Goal: Complete application form

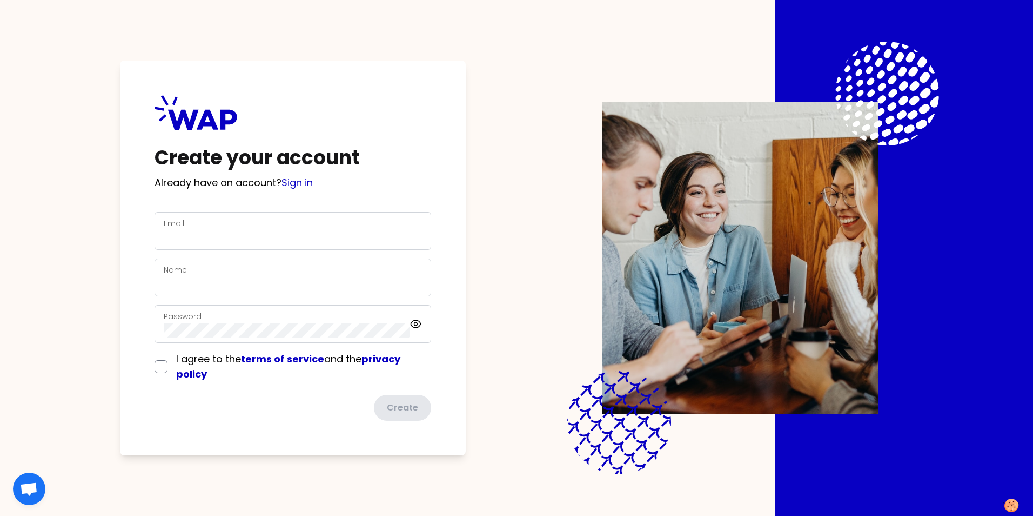
click at [296, 186] on link "Sign in" at bounding box center [297, 183] width 31 height 14
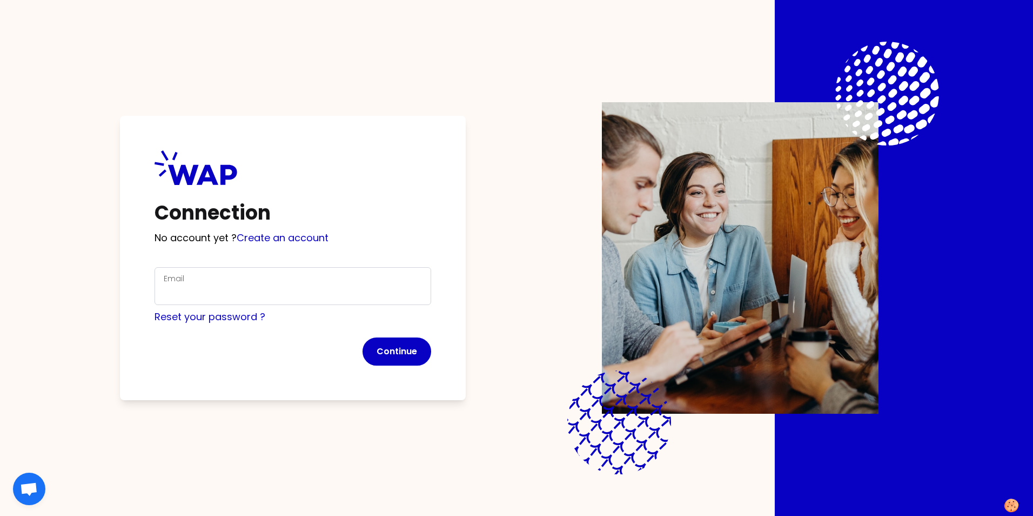
click at [199, 283] on div "Email" at bounding box center [293, 286] width 258 height 28
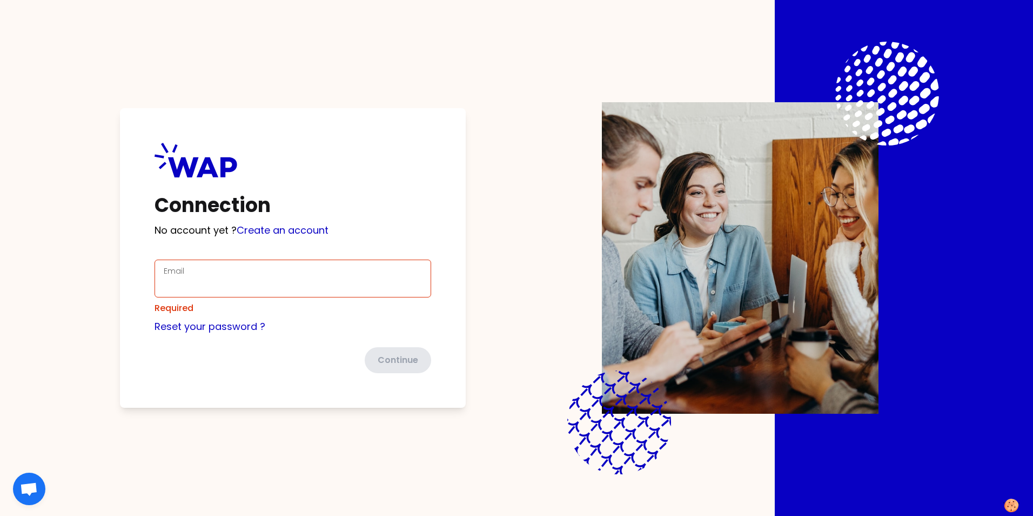
click at [182, 284] on div "Email" at bounding box center [293, 278] width 258 height 28
click at [203, 282] on input "Email" at bounding box center [293, 284] width 258 height 15
type input "[PERSON_NAME][EMAIL_ADDRESS][DOMAIN_NAME]"
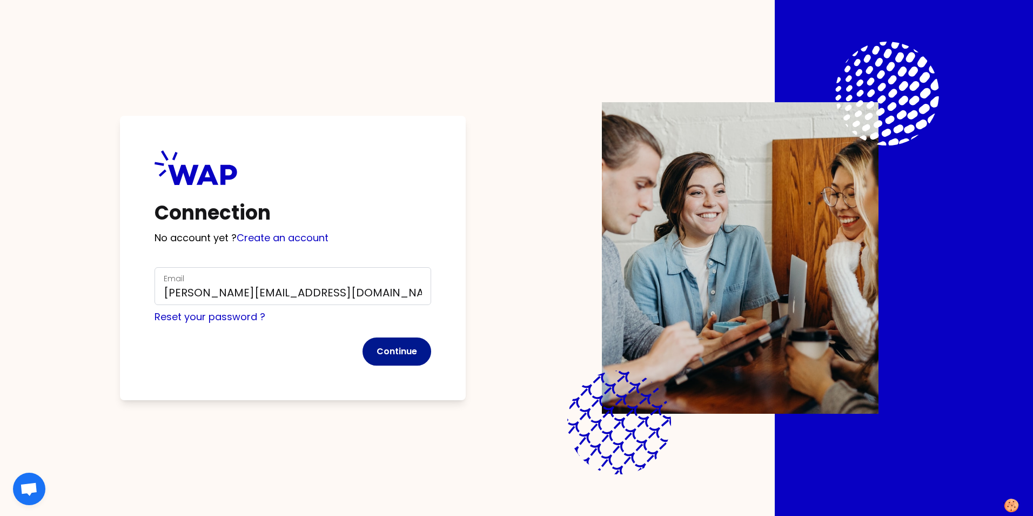
click at [395, 353] on button "Continue" at bounding box center [397, 351] width 69 height 28
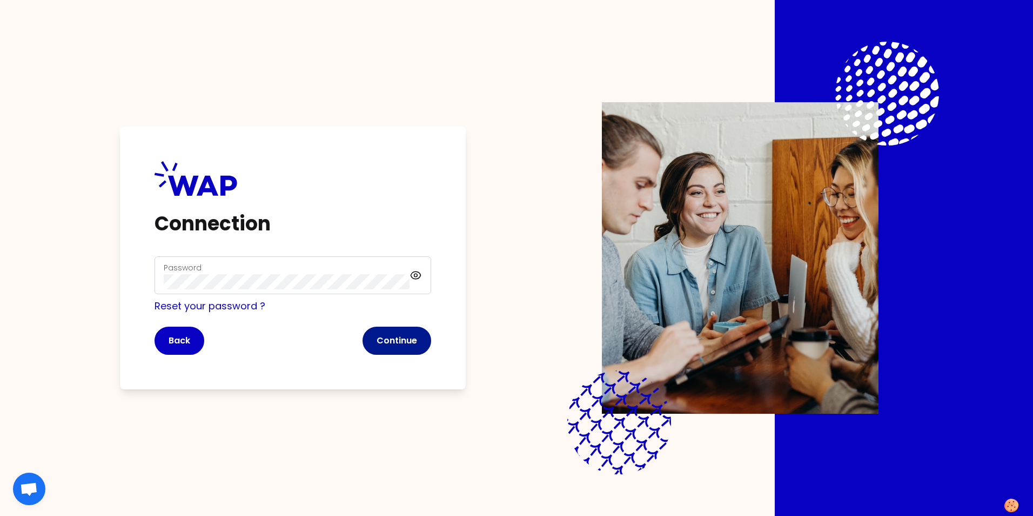
click at [393, 340] on button "Continue" at bounding box center [397, 340] width 69 height 28
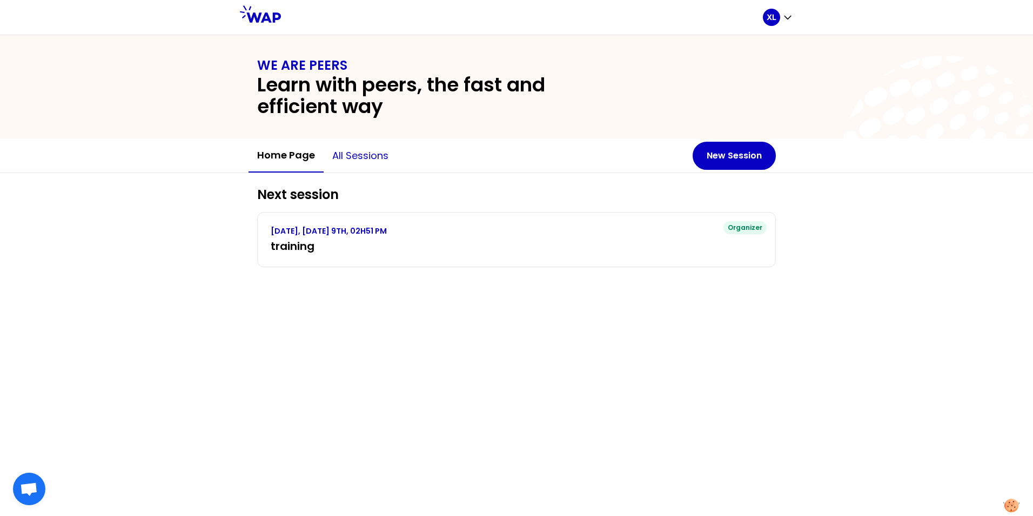
click at [361, 152] on button "All sessions" at bounding box center [360, 155] width 73 height 32
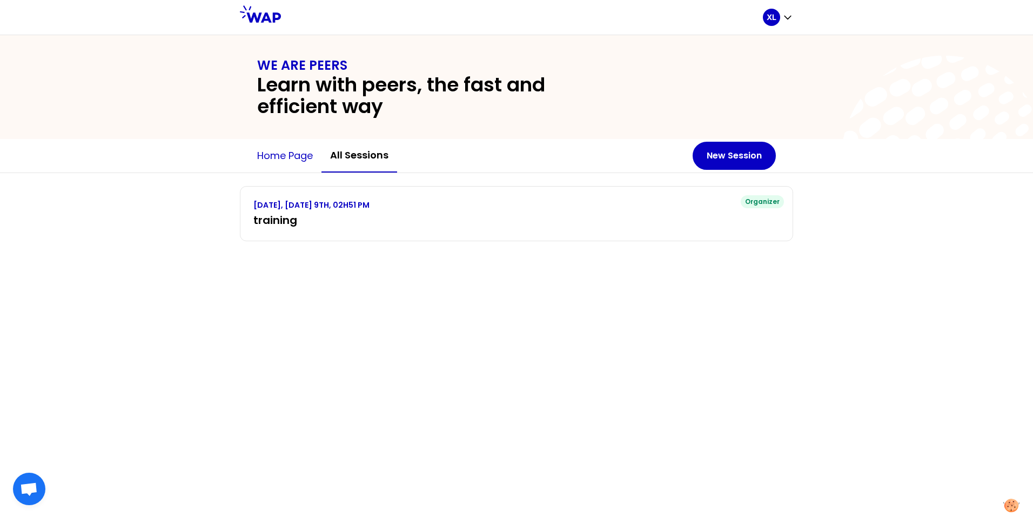
click at [276, 155] on button "Home page" at bounding box center [285, 155] width 73 height 32
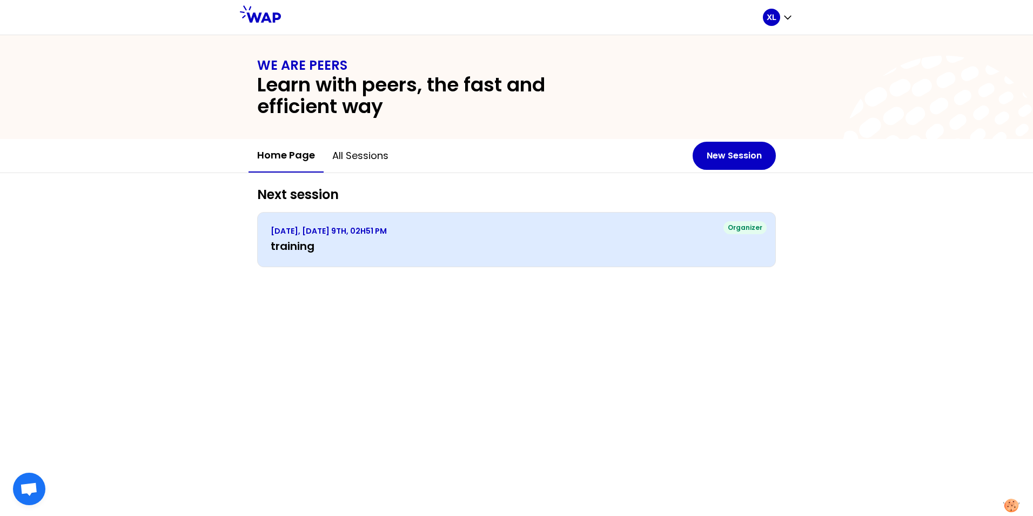
click at [298, 245] on h3 "training" at bounding box center [517, 245] width 492 height 15
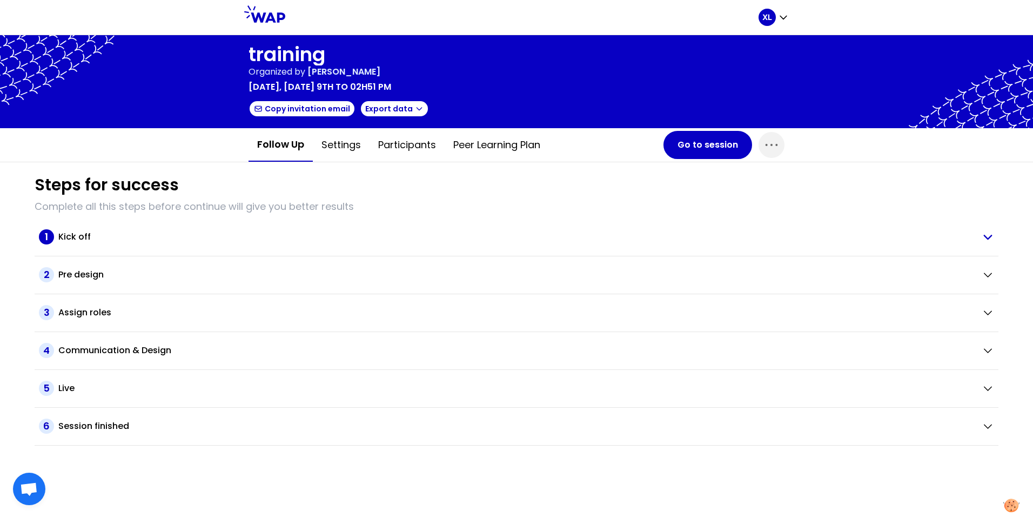
click at [44, 235] on span "1" at bounding box center [46, 236] width 15 height 15
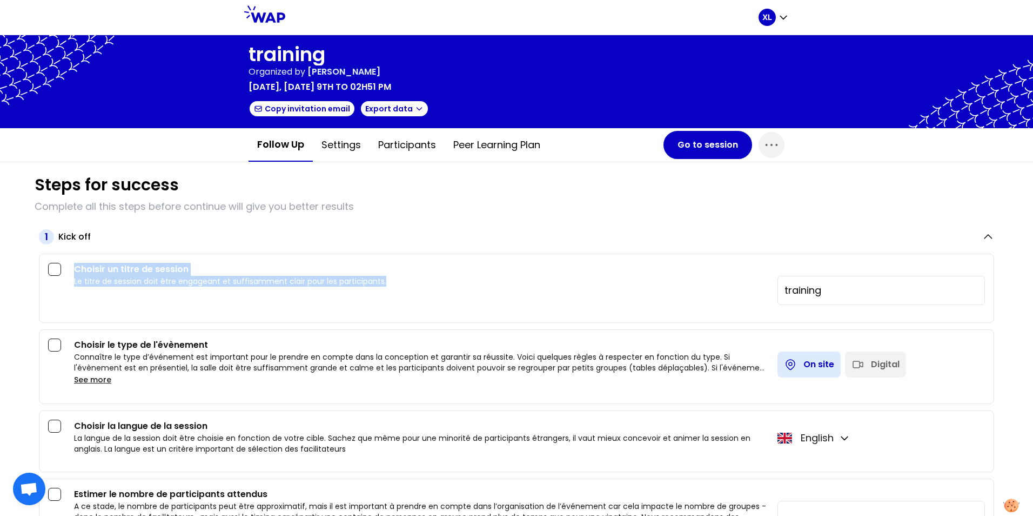
drag, startPoint x: 76, startPoint y: 268, endPoint x: 482, endPoint y: 280, distance: 406.6
click at [482, 280] on div "Choisir un titre de session Le titre de session doit être engageant et suffisam…" at bounding box center [421, 284] width 695 height 42
copy div "Choisir un titre de session Le titre de session doit être engageant et suffisam…"
click at [304, 318] on div "Choisir un titre de session Le titre de session doit être engageant et suffisam…" at bounding box center [516, 287] width 955 height 69
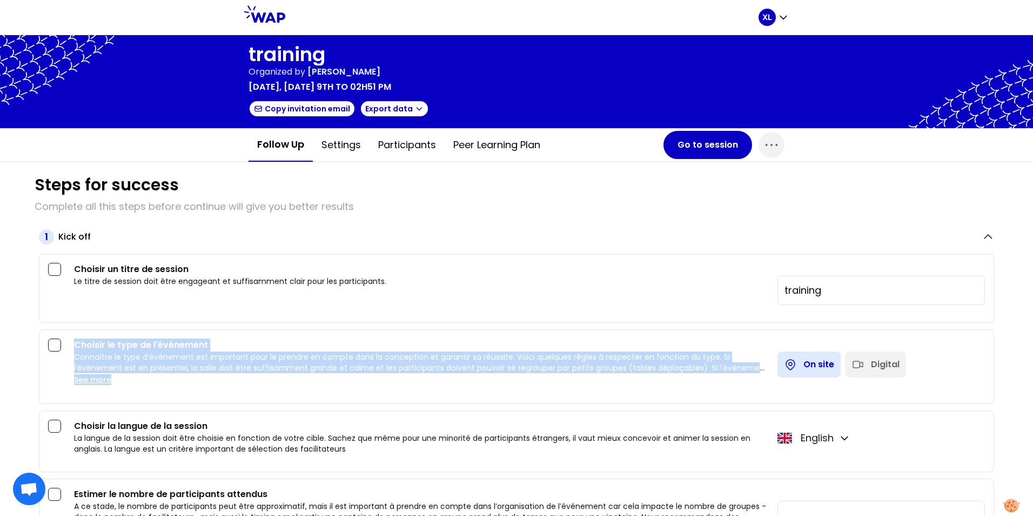
drag, startPoint x: 75, startPoint y: 343, endPoint x: 158, endPoint y: 385, distance: 93.0
click at [158, 385] on div "Choisir le type de l'évènement Connaître le type d’événement est important pour…" at bounding box center [421, 362] width 695 height 48
copy div "Choisir le type de l'évènement Connaître le type d’événement est important pour…"
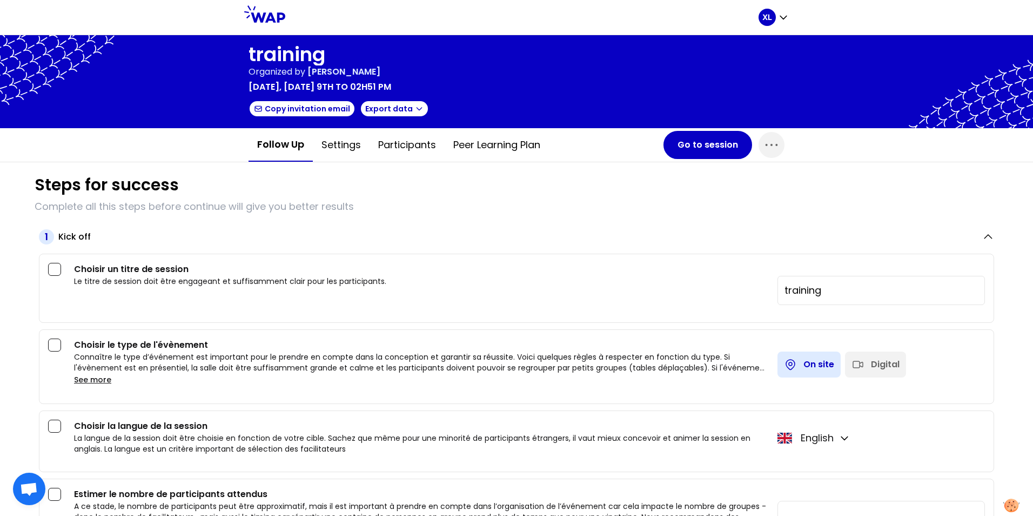
click at [142, 425] on h3 "Choisir la langue de la session" at bounding box center [421, 425] width 695 height 13
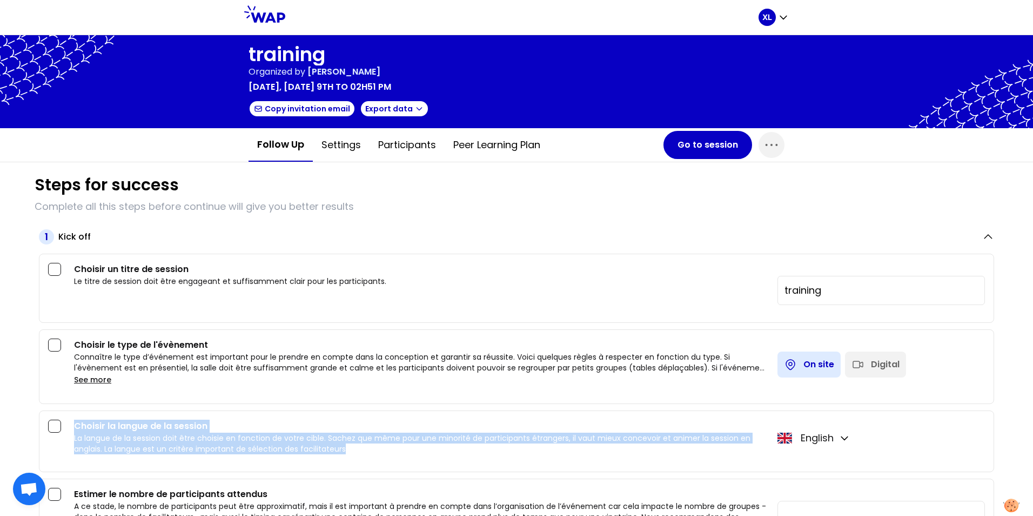
drag, startPoint x: 74, startPoint y: 424, endPoint x: 397, endPoint y: 447, distance: 323.4
click at [397, 447] on div "Choisir la langue de la session La langue de la session doit être choisie en fo…" at bounding box center [421, 436] width 695 height 35
copy div "Choisir la langue de la session La langue de la session doit être choisie en fo…"
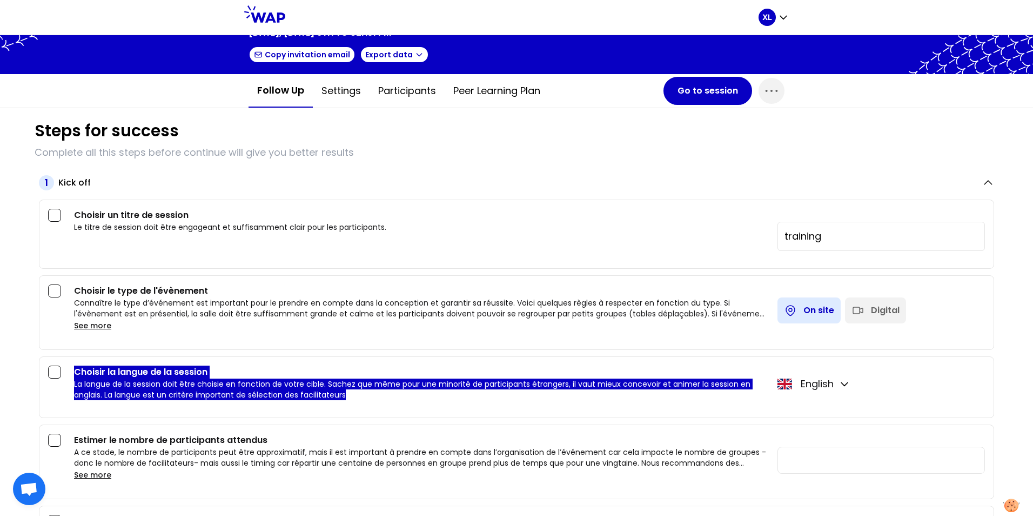
scroll to position [108, 0]
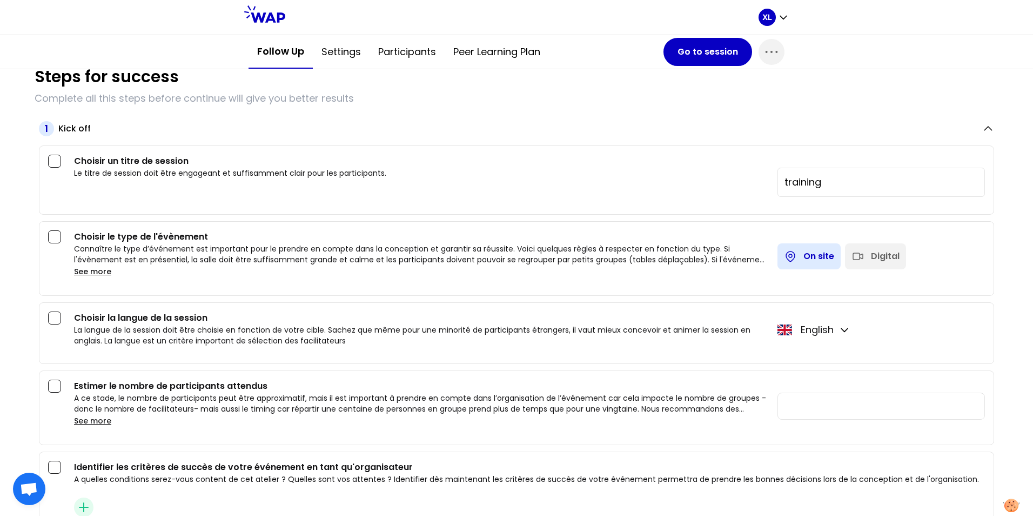
click at [350, 398] on p "A ce stade, le nombre de participants peut être approximatif, mais il est impor…" at bounding box center [421, 403] width 695 height 22
click at [159, 387] on h3 "Estimer le nombre de participants attendus" at bounding box center [421, 385] width 695 height 13
click at [121, 349] on div "Choisir la langue de la session La langue de la session doit être choisie en fo…" at bounding box center [516, 333] width 955 height 62
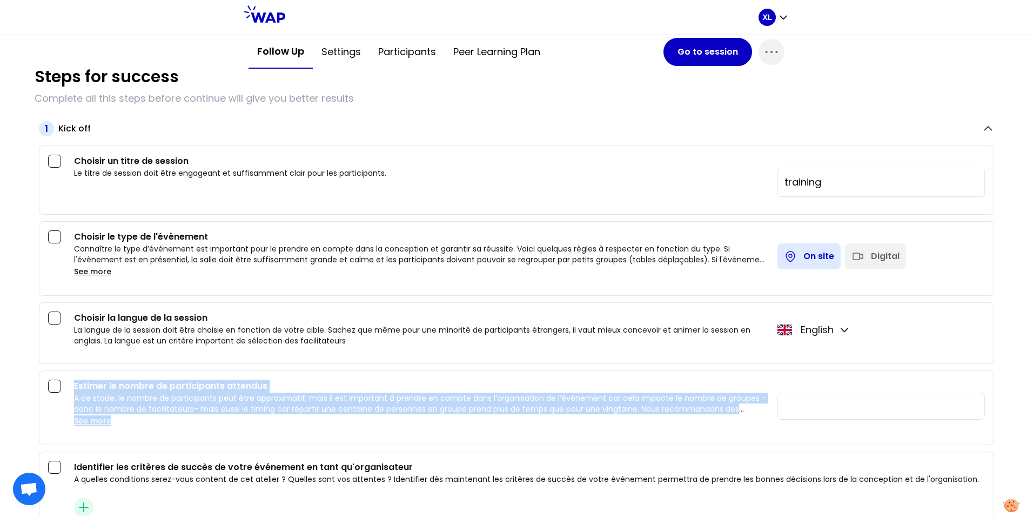
drag, startPoint x: 75, startPoint y: 386, endPoint x: 152, endPoint y: 426, distance: 86.5
click at [152, 426] on div "Estimer le nombre de participants attendus A ce stade, le nombre de participant…" at bounding box center [421, 403] width 695 height 48
copy div "Estimer le nombre de participants attendus A ce stade, le nombre de participant…"
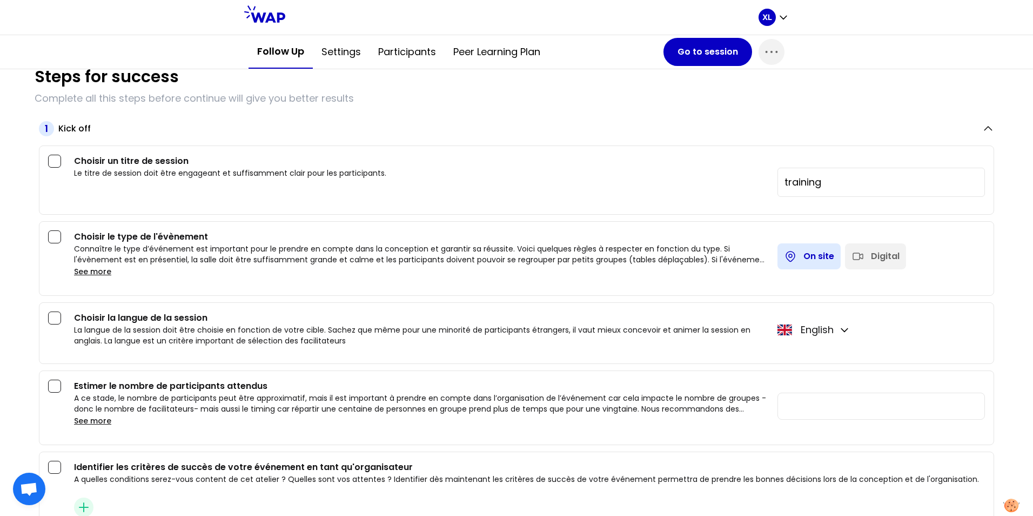
click at [447, 350] on div "Choisir la langue de la session La langue de la session doit être choisie en fo…" at bounding box center [516, 333] width 955 height 62
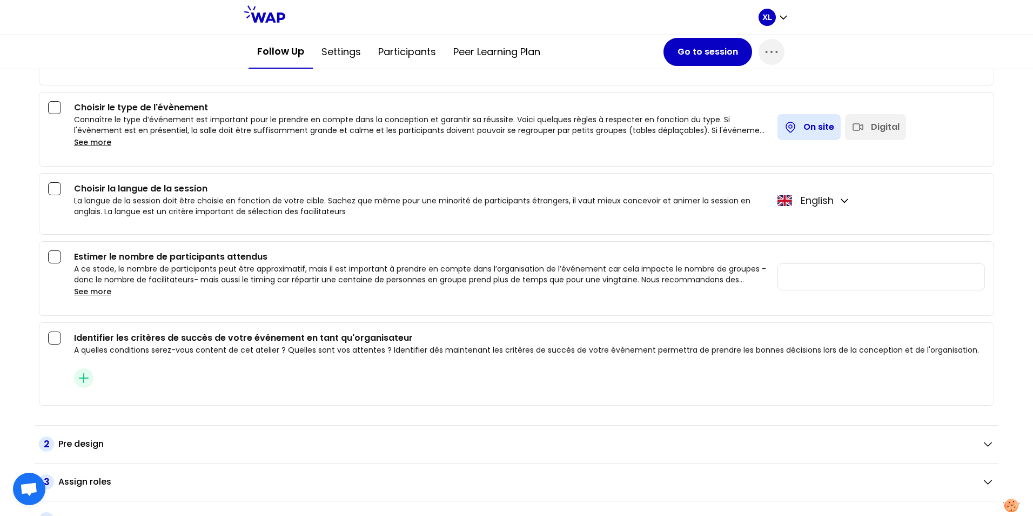
scroll to position [324, 0]
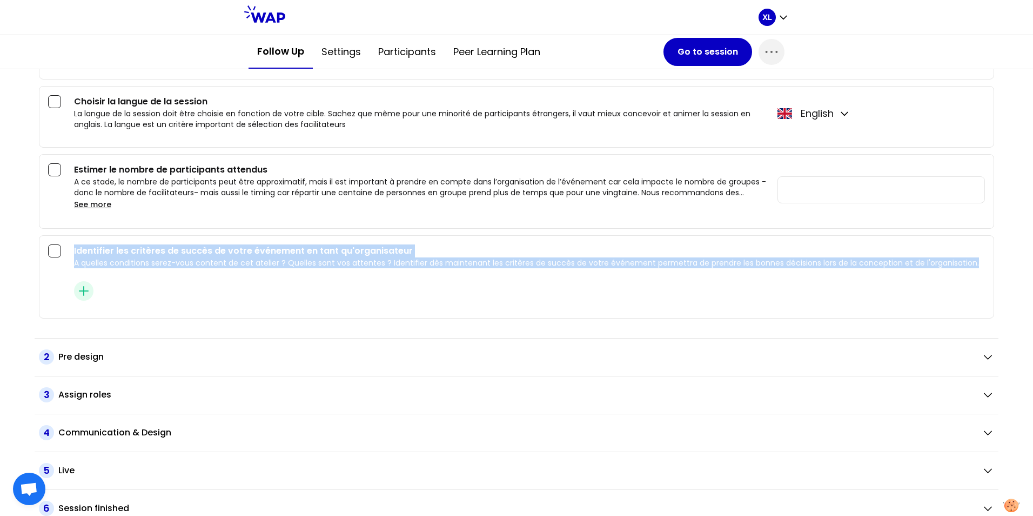
drag, startPoint x: 75, startPoint y: 249, endPoint x: 970, endPoint y: 266, distance: 895.1
click at [970, 266] on div "Identifier les critères de succès de votre événement en tant qu'organisateur A …" at bounding box center [529, 256] width 911 height 24
copy div "Identifier les critères de succès de votre événement en tant qu'organisateur A …"
click at [47, 357] on span "2" at bounding box center [46, 356] width 15 height 15
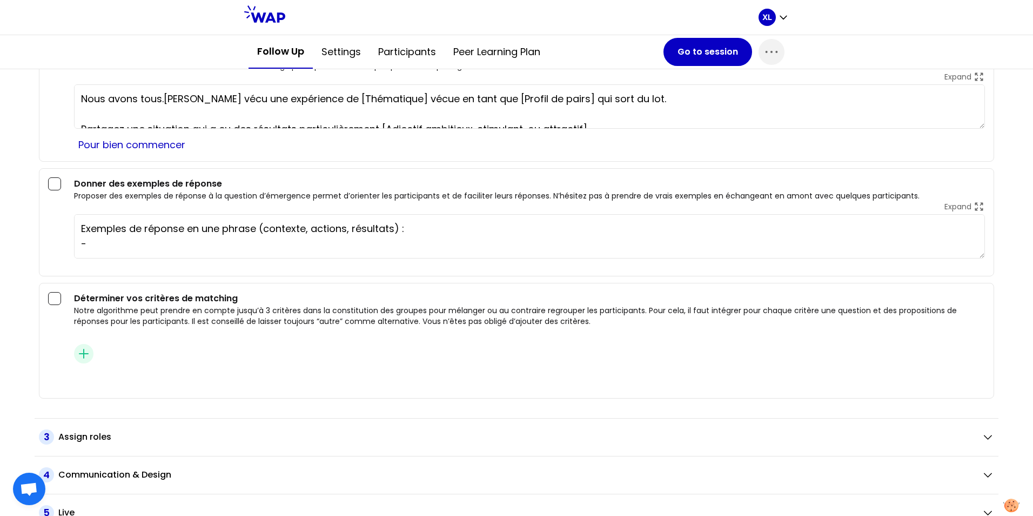
scroll to position [1452, 0]
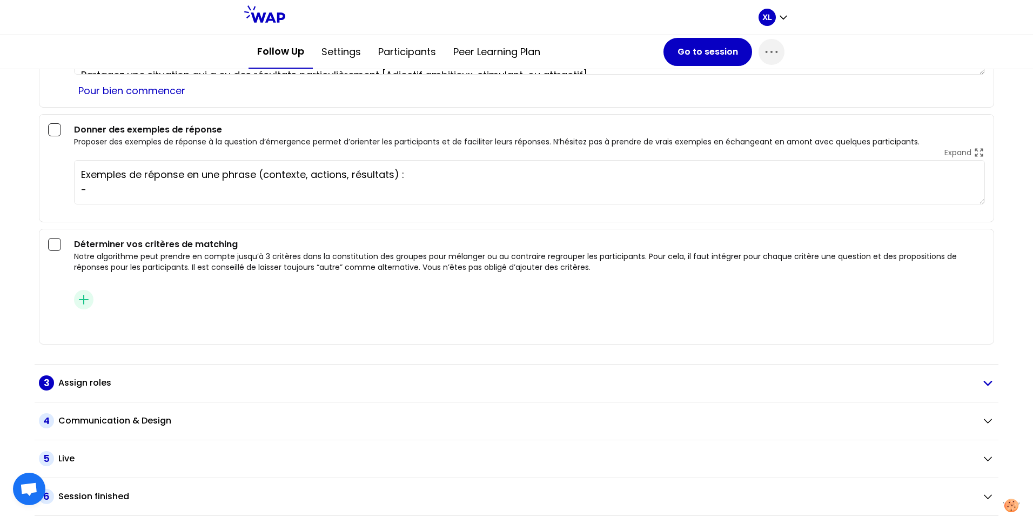
click at [44, 383] on span "3" at bounding box center [46, 382] width 15 height 15
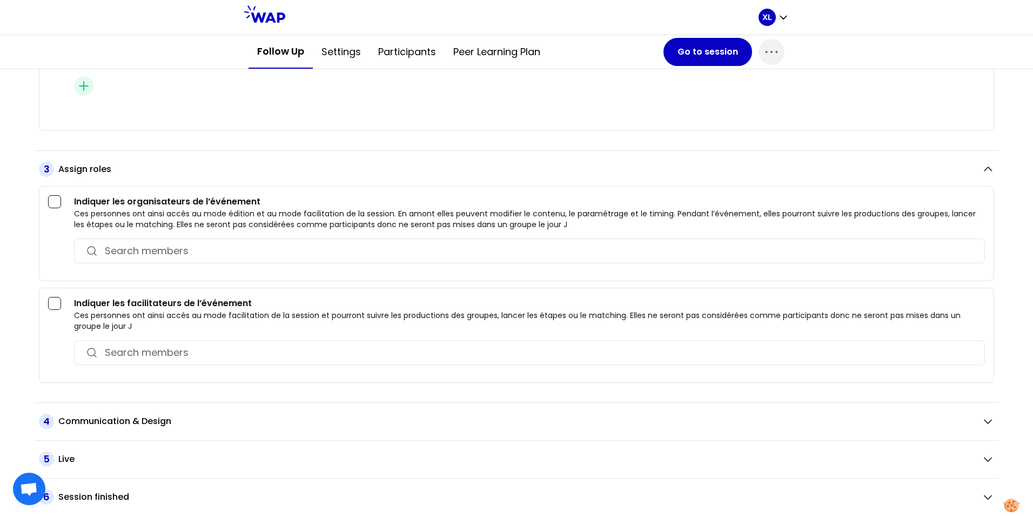
scroll to position [1666, 0]
click at [136, 20] on div "XL" at bounding box center [516, 17] width 1033 height 35
